Goal: Task Accomplishment & Management: Manage account settings

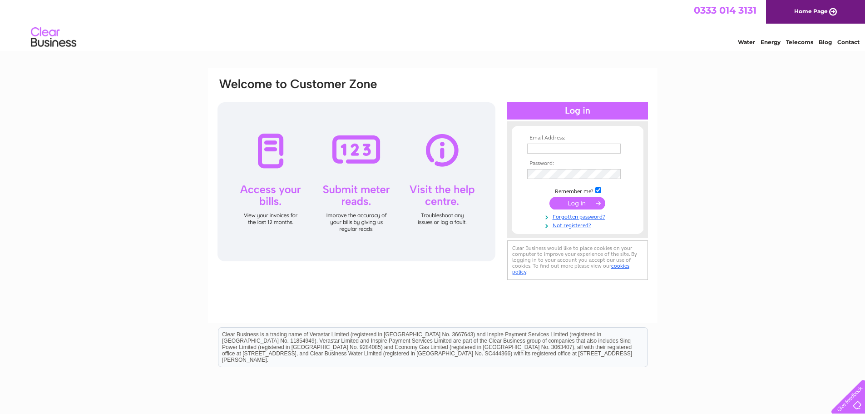
type input "[EMAIL_ADDRESS][DOMAIN_NAME]"
click at [574, 202] on input "submit" at bounding box center [577, 203] width 56 height 13
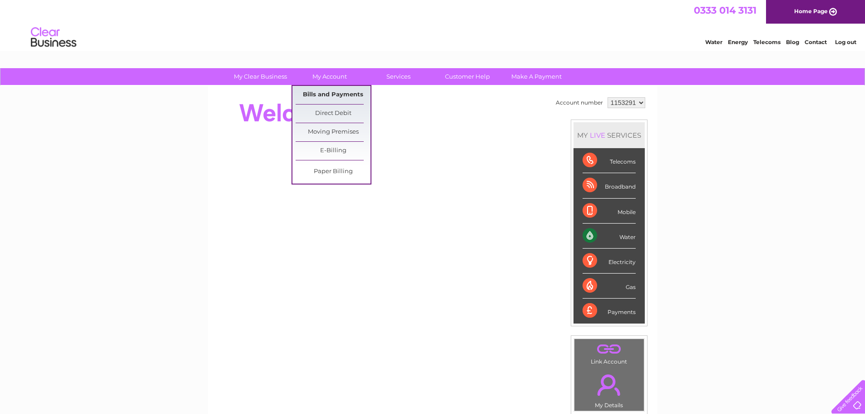
click at [336, 99] on link "Bills and Payments" at bounding box center [333, 95] width 75 height 18
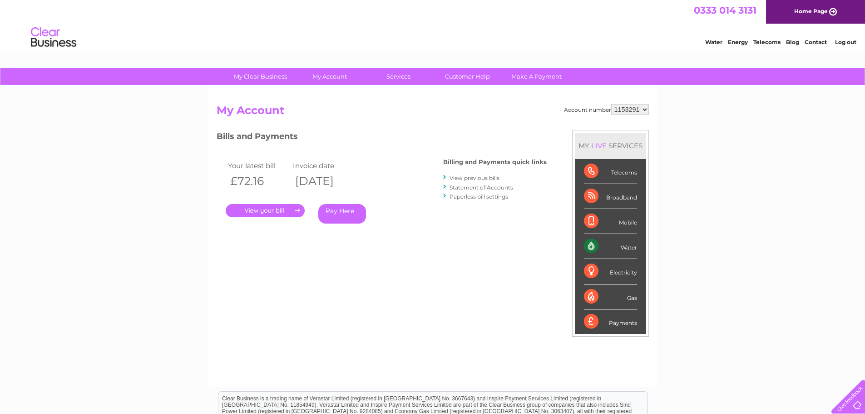
drag, startPoint x: 286, startPoint y: 212, endPoint x: 280, endPoint y: 212, distance: 5.9
click at [286, 212] on link "." at bounding box center [265, 210] width 79 height 13
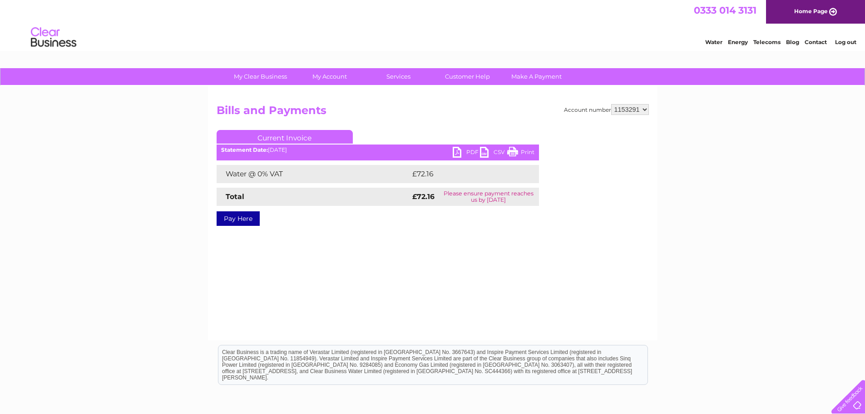
click at [453, 151] on link "PDF" at bounding box center [466, 153] width 27 height 13
